Goal: Task Accomplishment & Management: Complete application form

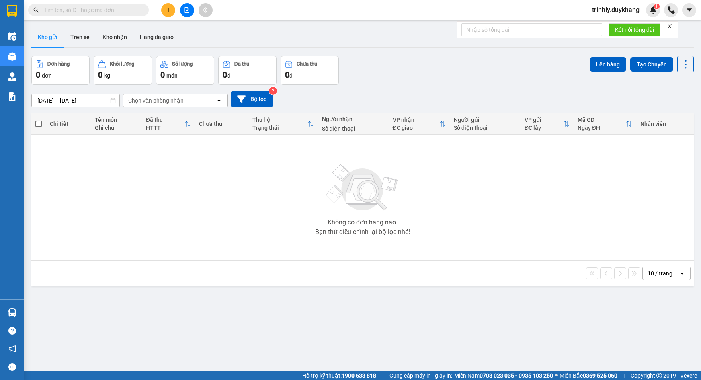
click at [91, 11] on input "text" at bounding box center [91, 10] width 95 height 9
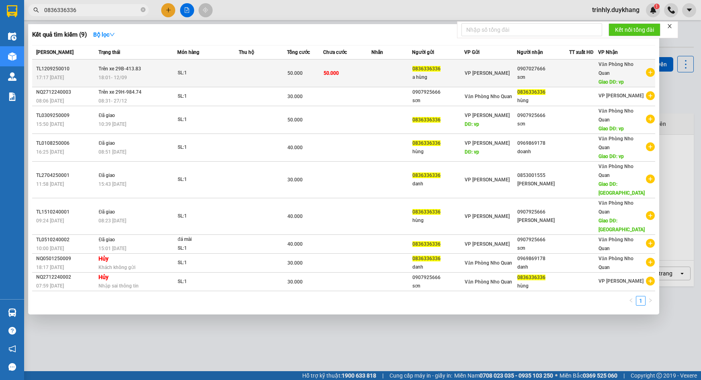
type input "0836336336"
click at [99, 72] on td "Trên xe 29B-413.83 18:01 - 12/09" at bounding box center [136, 73] width 81 height 28
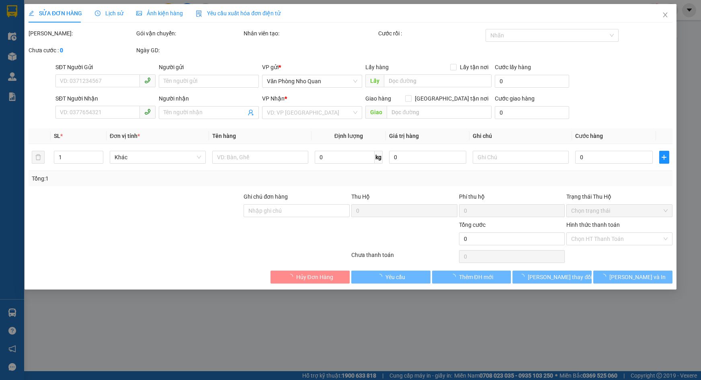
type input "0836336336"
type input "a hùng"
type input "0907027666"
type input "sơn"
type input "vp"
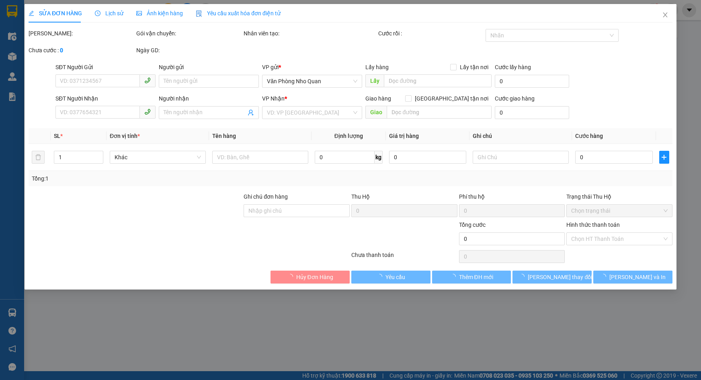
type input "50.000"
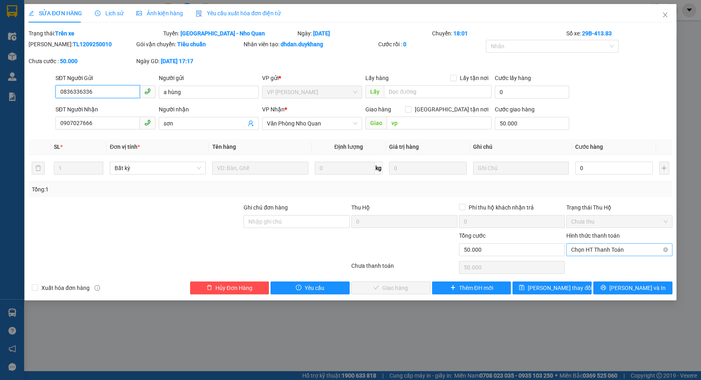
click at [606, 249] on span "Chọn HT Thanh Toán" at bounding box center [619, 249] width 96 height 12
click at [616, 252] on span "Chọn HT Thanh Toán" at bounding box center [619, 249] width 96 height 12
click at [603, 264] on div "Tại văn phòng" at bounding box center [619, 265] width 96 height 9
type input "0"
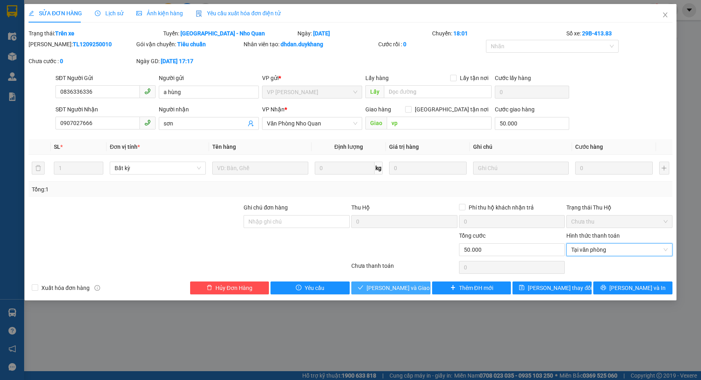
click at [388, 290] on span "Lưu và Giao hàng" at bounding box center [404, 287] width 77 height 9
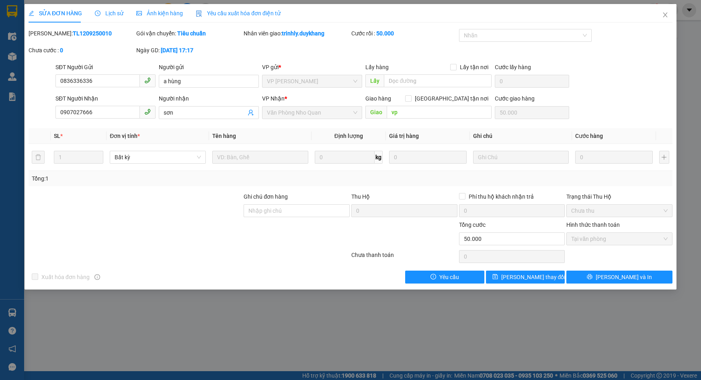
click at [647, 343] on div "SỬA ĐƠN HÀNG Lịch sử Ảnh kiện hàng Yêu cầu xuất hóa đơn điện tử Total Paid Fee …" at bounding box center [350, 190] width 701 height 380
click at [669, 16] on span "Close" at bounding box center [665, 15] width 22 height 22
